Goal: Find specific page/section: Find specific page/section

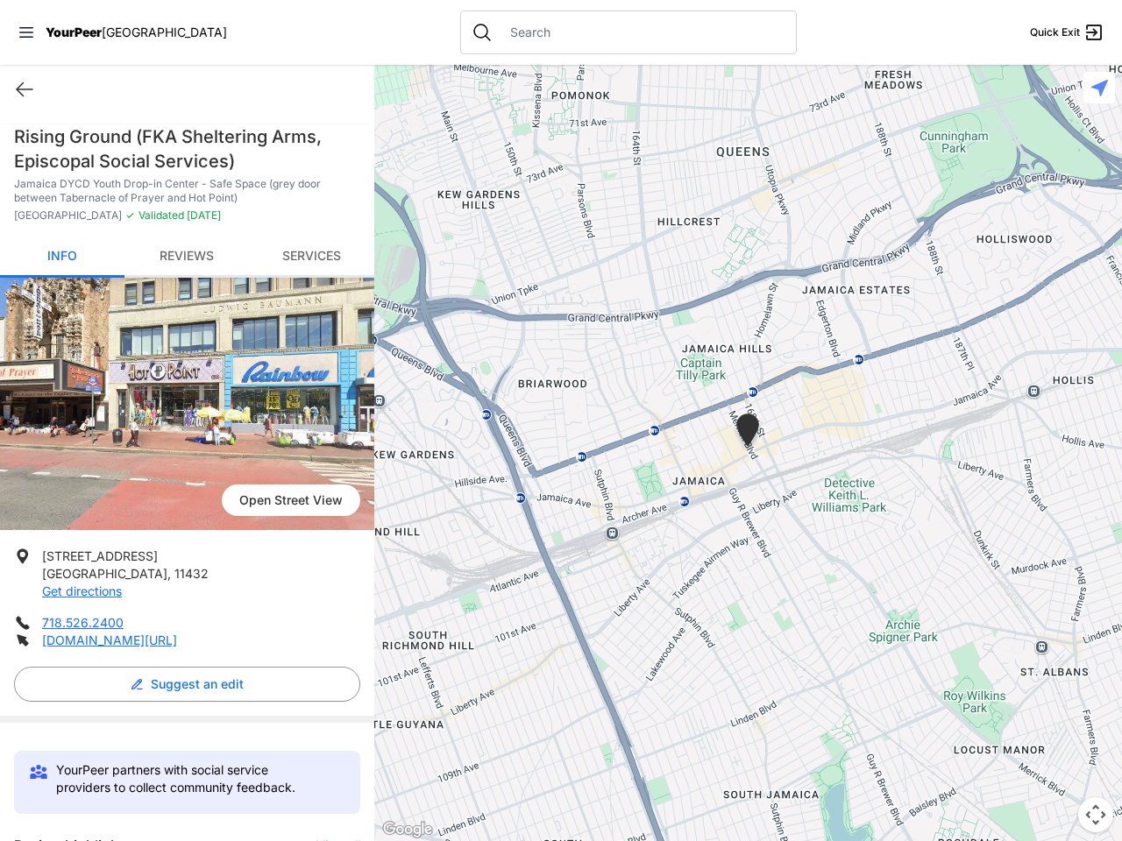
click at [26, 32] on icon at bounding box center [26, 32] width 14 height 11
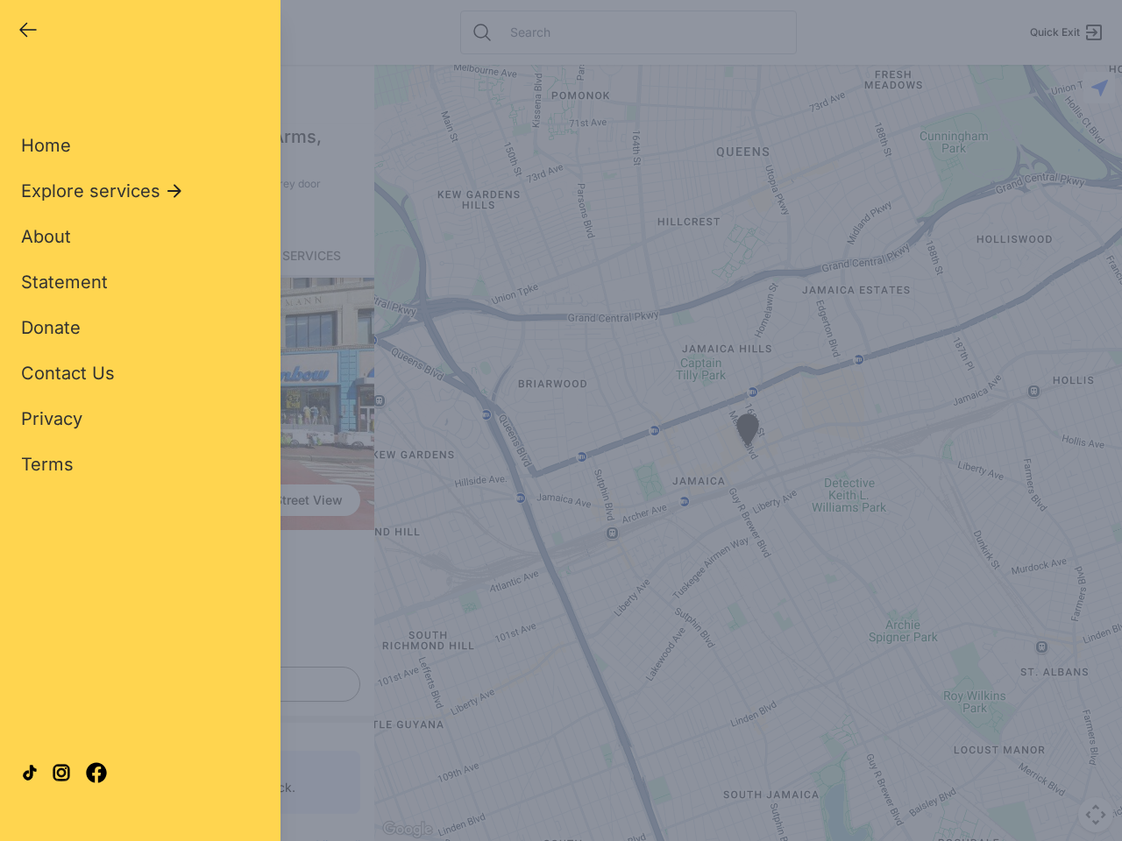
click at [25, 89] on div "Home Explore services About Statement Donate Contact Us Privacy Terms" at bounding box center [140, 277] width 238 height 400
click at [182, 685] on div "Single Adult Families Soup Kitchen Food Pantry Toiletries Restrooms Showers Lau…" at bounding box center [140, 401] width 238 height 649
click at [330, 839] on div "Close panel YourPeer [GEOGRAPHIC_DATA] Quick Exit Single Adult Families Soup Ki…" at bounding box center [561, 420] width 1122 height 841
click at [748, 453] on div "Close panel YourPeer [GEOGRAPHIC_DATA] Quick Exit Single Adult Families Soup Ki…" at bounding box center [561, 420] width 1122 height 841
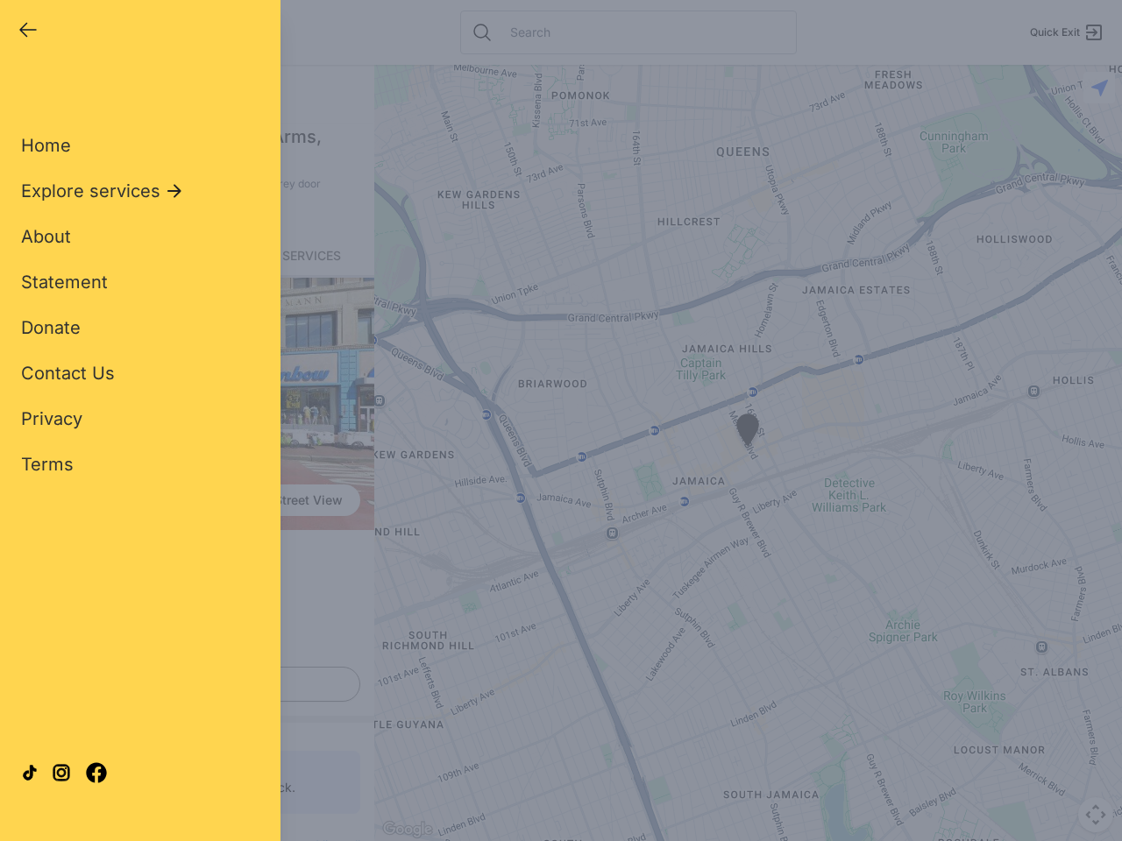
click at [748, 453] on div "Close panel YourPeer [GEOGRAPHIC_DATA] Quick Exit Single Adult Families Soup Ki…" at bounding box center [561, 420] width 1122 height 841
click at [748, 433] on div "Close panel YourPeer [GEOGRAPHIC_DATA] Quick Exit Single Adult Families Soup Ki…" at bounding box center [561, 420] width 1122 height 841
click at [1096, 815] on div "Close panel YourPeer [GEOGRAPHIC_DATA] Quick Exit Single Adult Families Soup Ki…" at bounding box center [561, 420] width 1122 height 841
click at [1099, 88] on div "Close panel YourPeer [GEOGRAPHIC_DATA] Quick Exit Single Adult Families Soup Ki…" at bounding box center [561, 420] width 1122 height 841
